Goal: Task Accomplishment & Management: Manage account settings

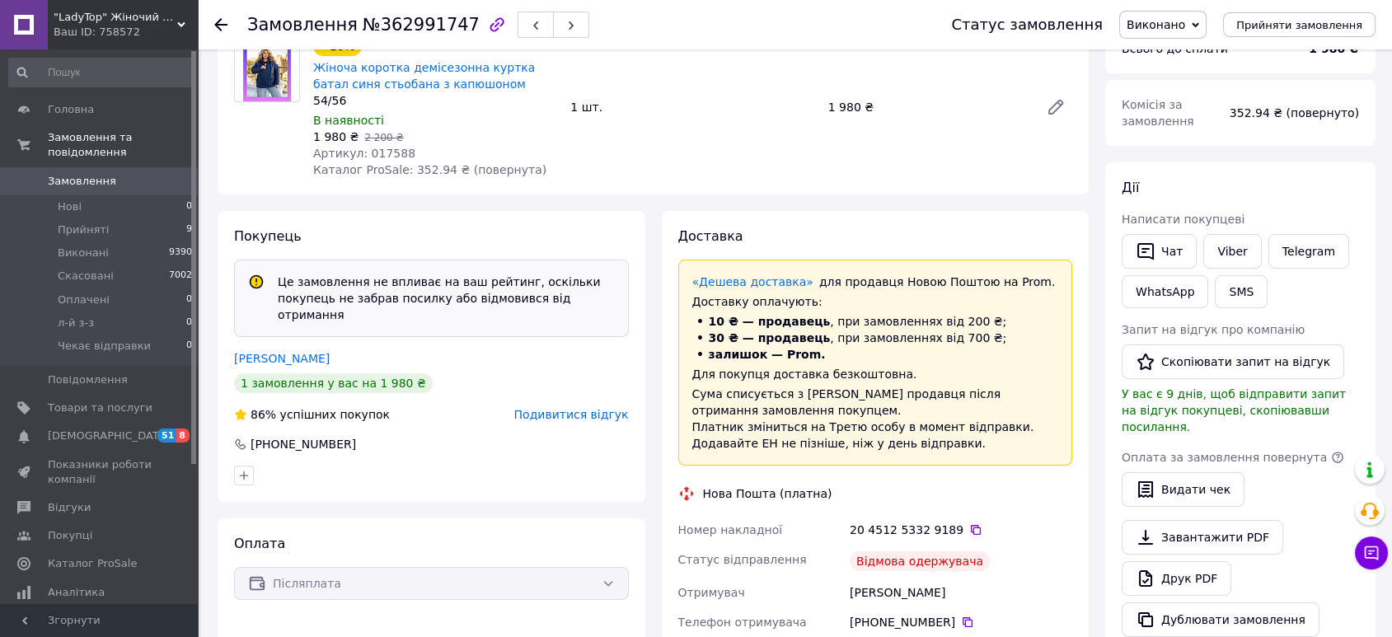
scroll to position [96, 0]
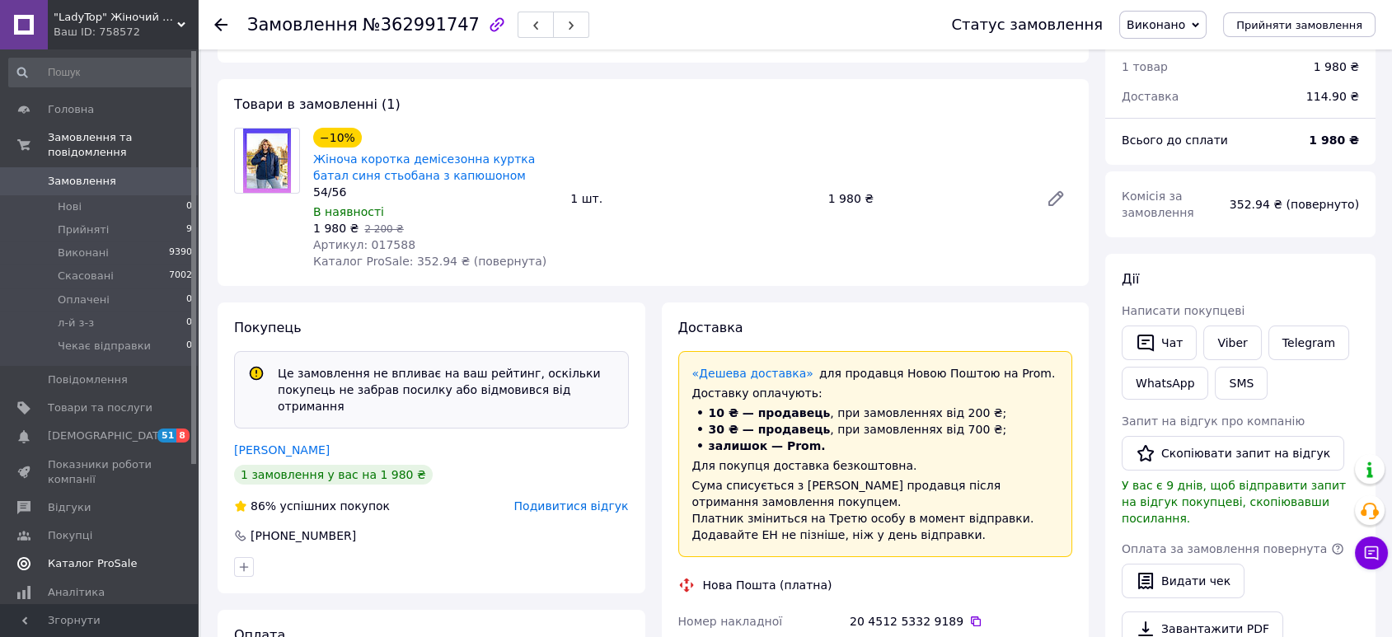
click at [66, 556] on span "Каталог ProSale" at bounding box center [92, 563] width 89 height 15
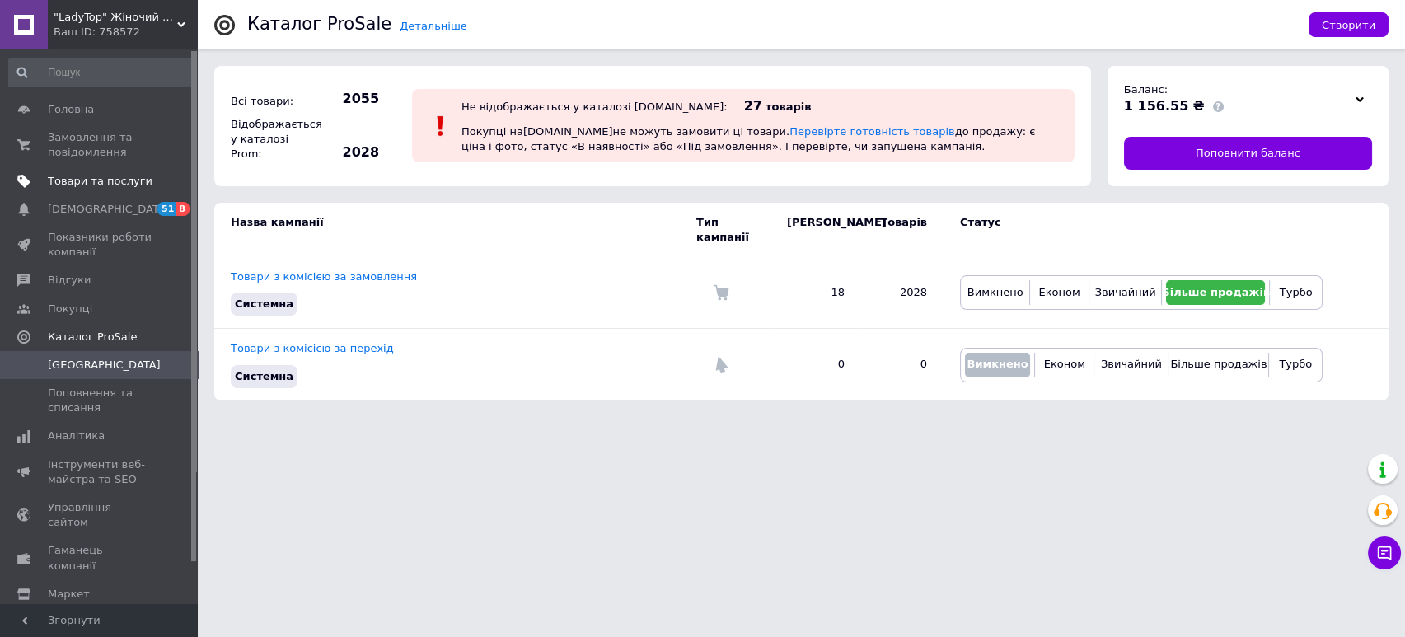
click at [74, 188] on span "Товари та послуги" at bounding box center [100, 181] width 105 height 15
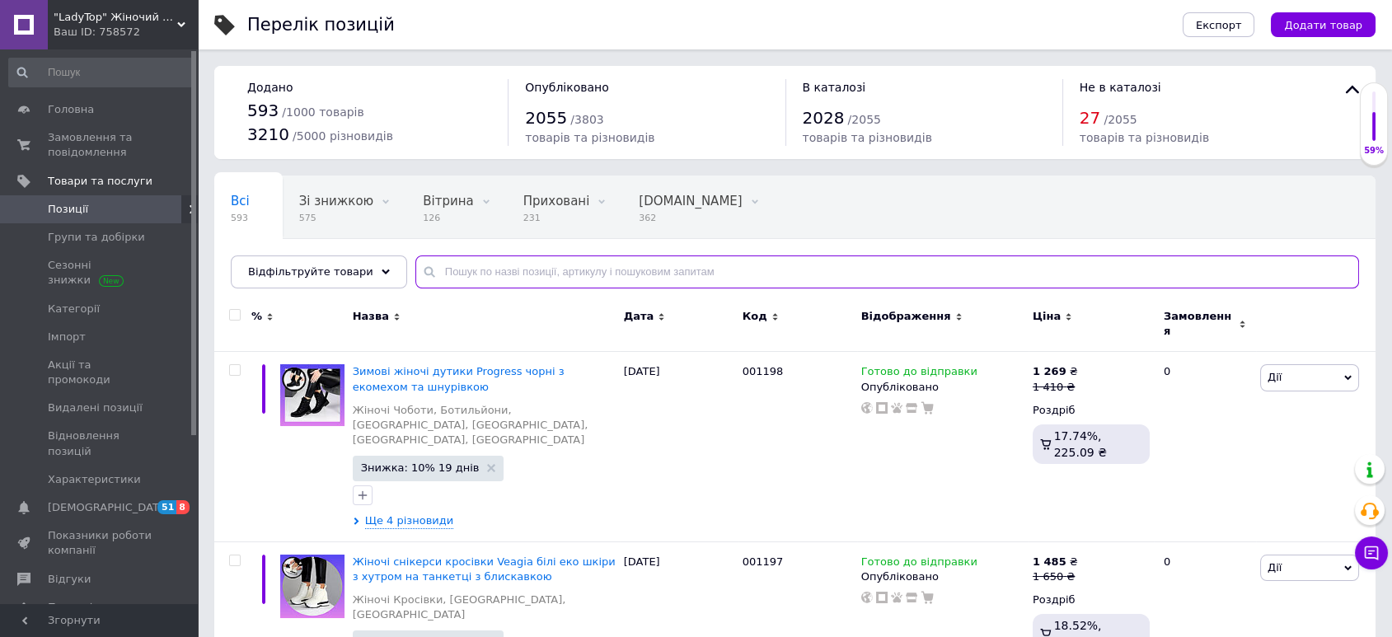
click at [473, 271] on input "text" at bounding box center [887, 271] width 944 height 33
paste input "016913"
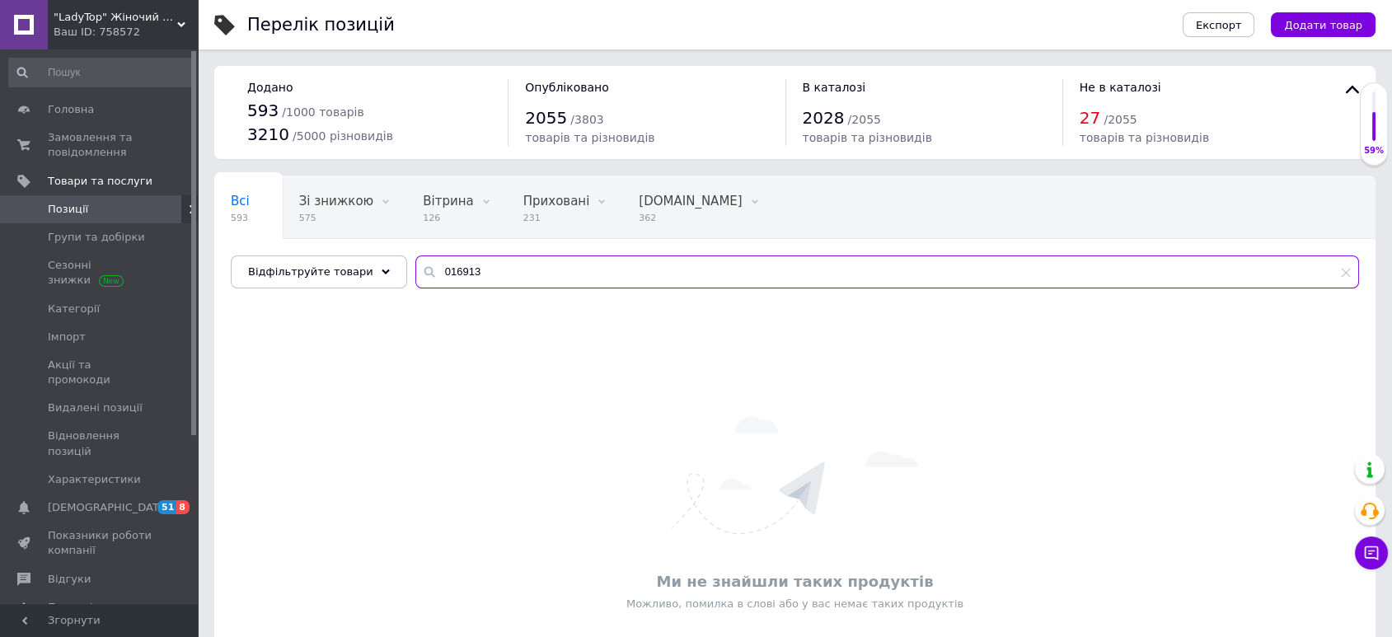
click at [451, 274] on input "016913" at bounding box center [887, 271] width 944 height 33
paste input "749"
type input "016749"
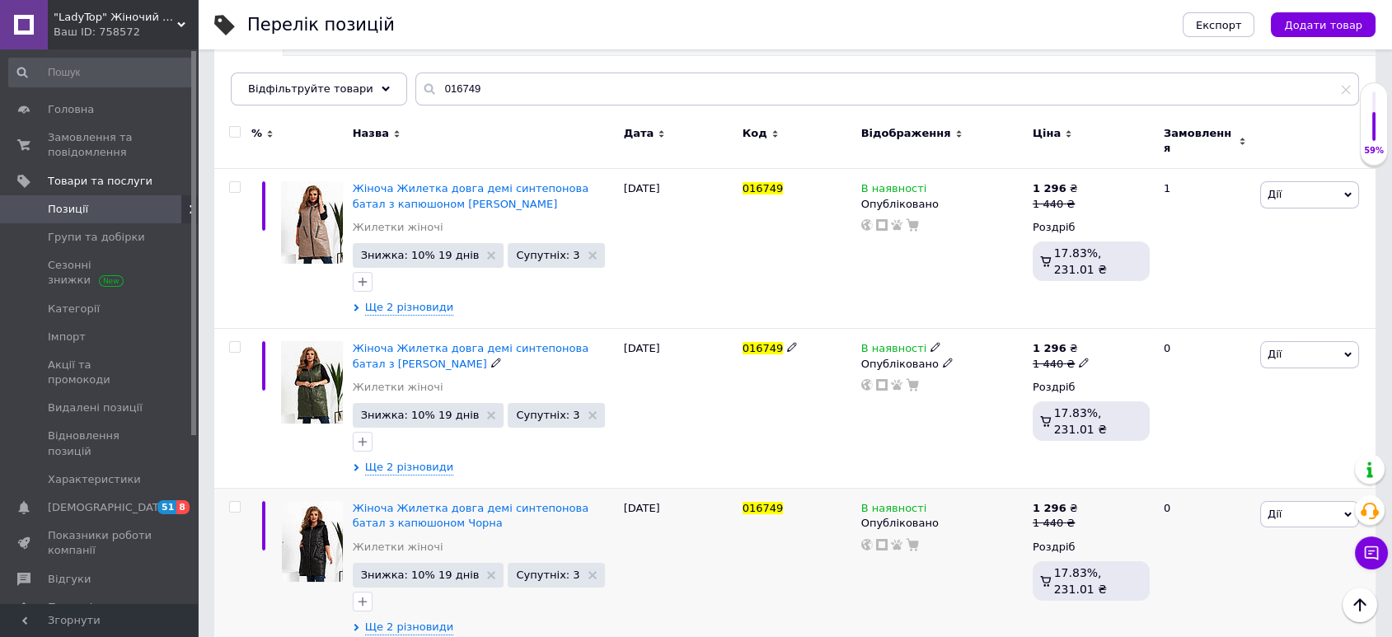
scroll to position [359, 0]
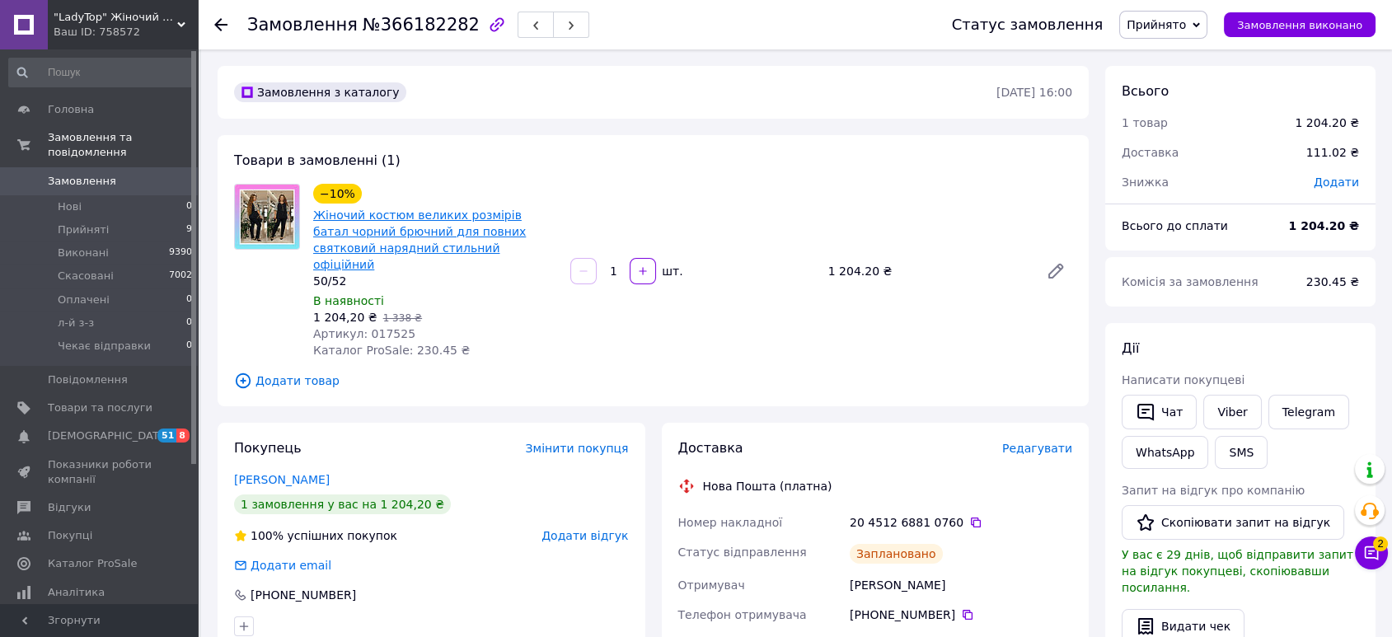
click at [434, 229] on link "Жіночий костюм великих розмірів батал чорний брючний для повних святковий наряд…" at bounding box center [419, 240] width 213 height 63
